Goal: Task Accomplishment & Management: Manage account settings

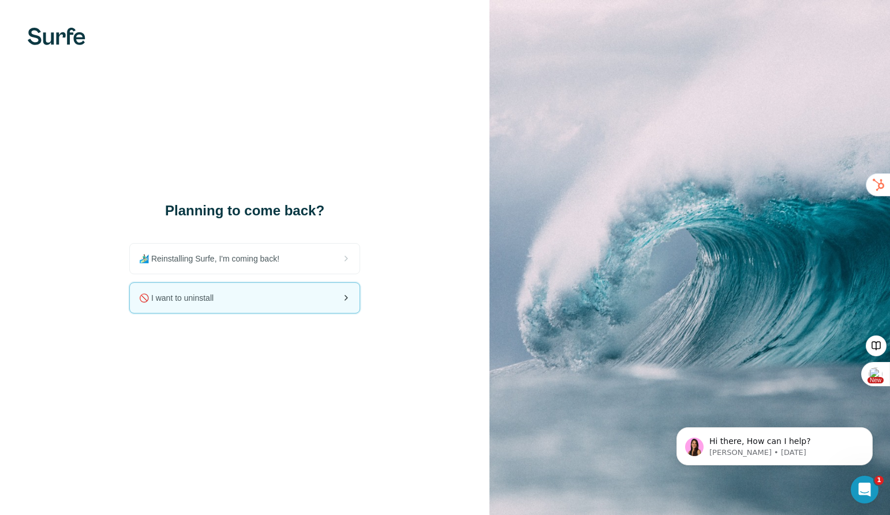
click at [318, 297] on div "🚫 I want to uninstall" at bounding box center [245, 298] width 230 height 30
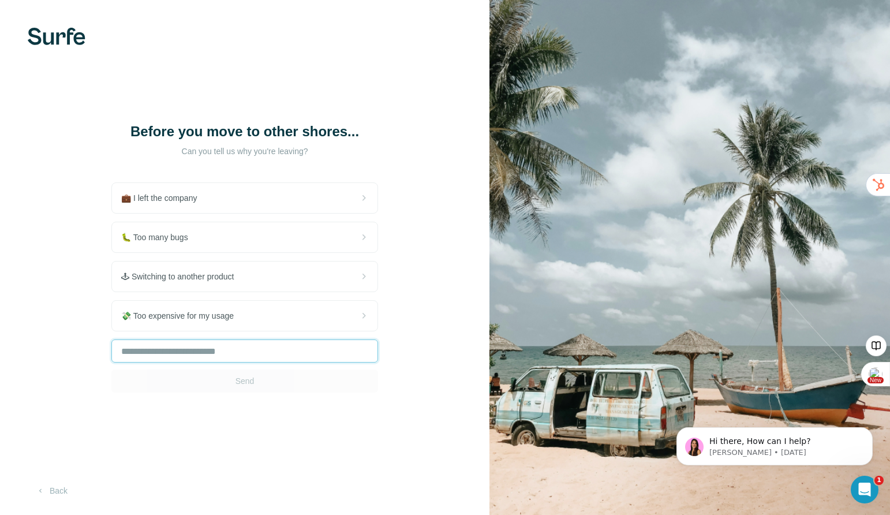
click at [253, 356] on input "text" at bounding box center [244, 350] width 267 height 23
type input "**********"
click at [251, 384] on span "Send" at bounding box center [245, 381] width 19 height 12
